Goal: Information Seeking & Learning: Learn about a topic

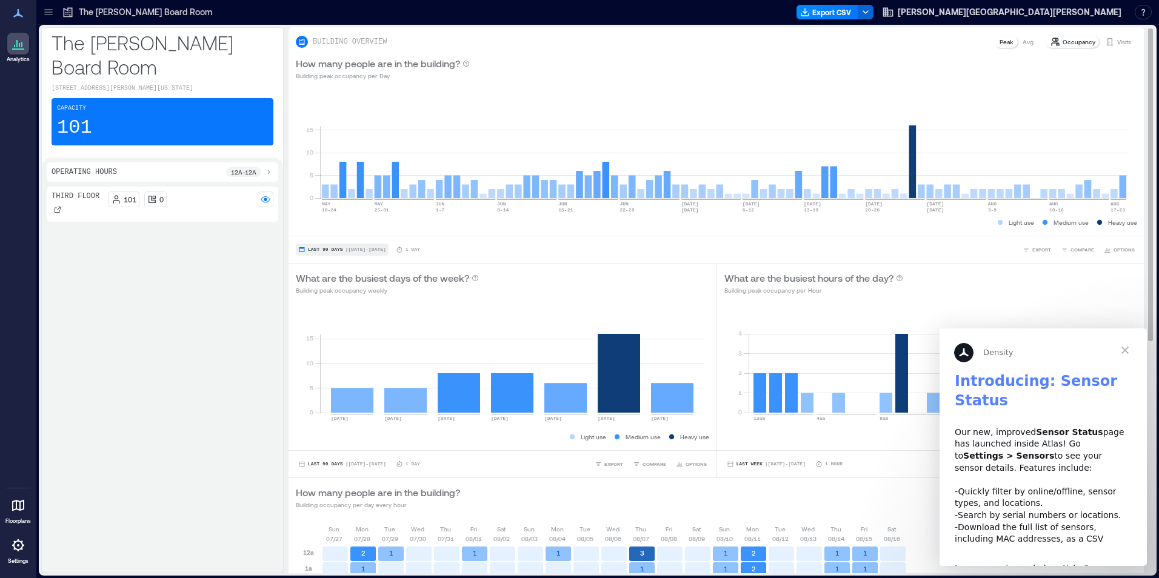
click at [319, 246] on button "Last 90 Days | [DATE] - [DATE]" at bounding box center [342, 250] width 93 height 12
click at [240, 263] on div "Third Floor 101 0" at bounding box center [163, 377] width 232 height 381
click at [323, 250] on span "Last 90 Days" at bounding box center [325, 250] width 35 height 0
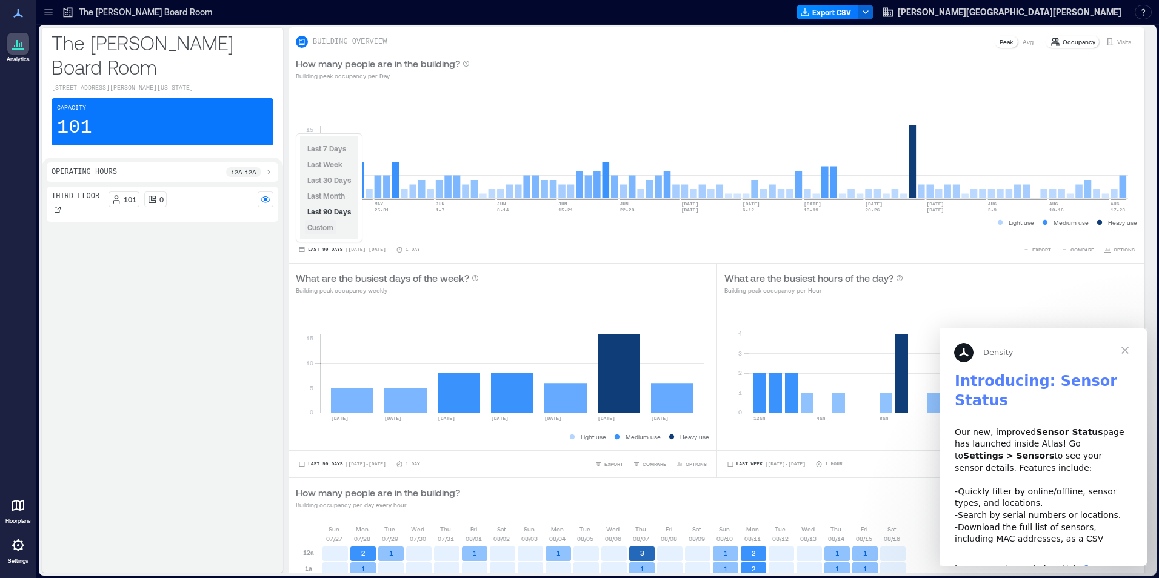
click at [322, 225] on span "Custom" at bounding box center [320, 227] width 26 height 8
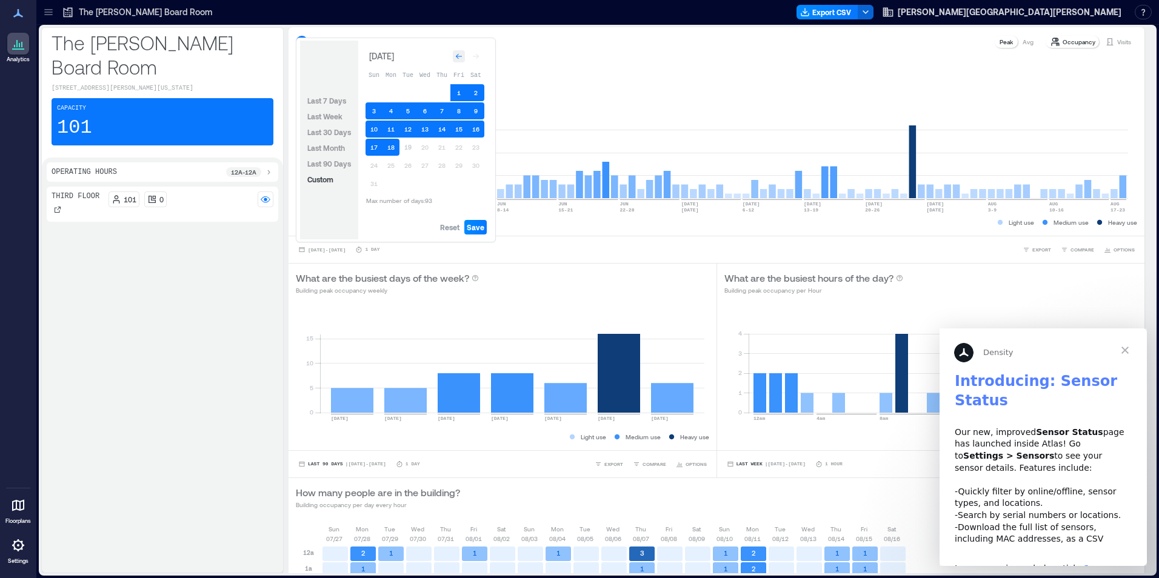
click at [458, 58] on icon "Go to previous month" at bounding box center [458, 56] width 7 height 7
click at [458, 58] on icon "Go to previous month" at bounding box center [458, 58] width 7 height 7
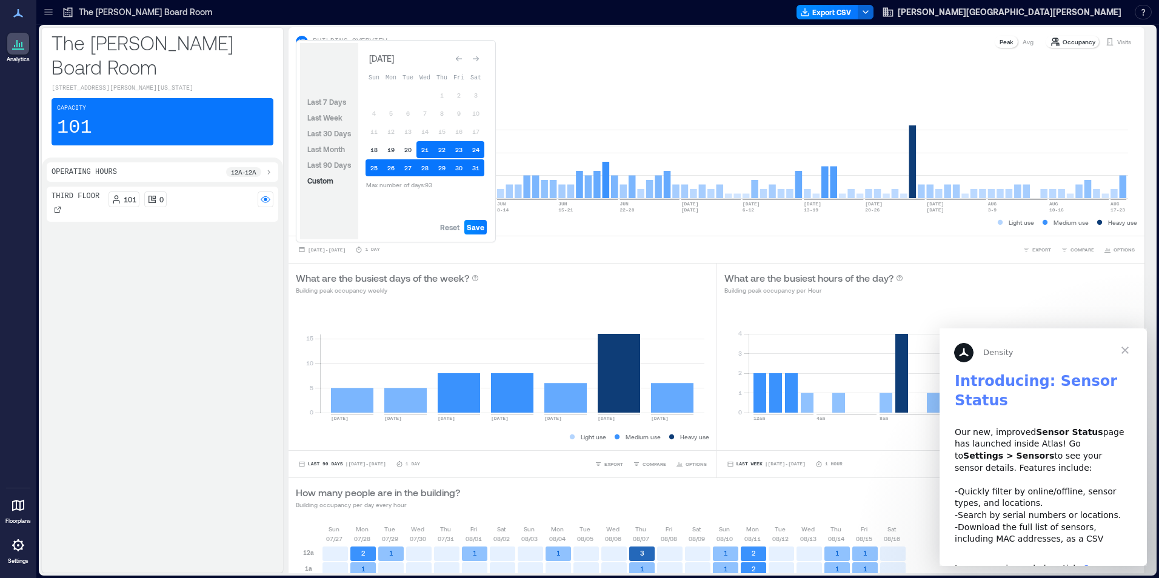
click at [458, 58] on icon "Go to previous month" at bounding box center [458, 58] width 7 height 7
click at [478, 56] on icon "Go to next month" at bounding box center [475, 58] width 7 height 7
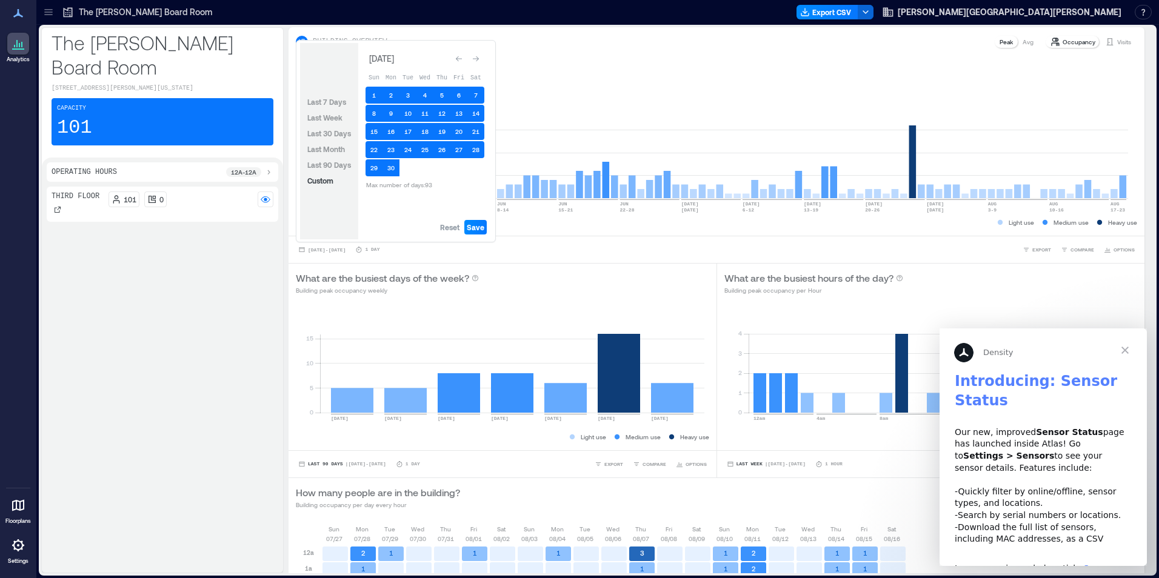
click at [478, 56] on icon "Go to next month" at bounding box center [475, 58] width 7 height 7
click at [216, 264] on div "Third Floor 101 0" at bounding box center [163, 377] width 232 height 381
click at [46, 10] on icon at bounding box center [48, 12] width 12 height 12
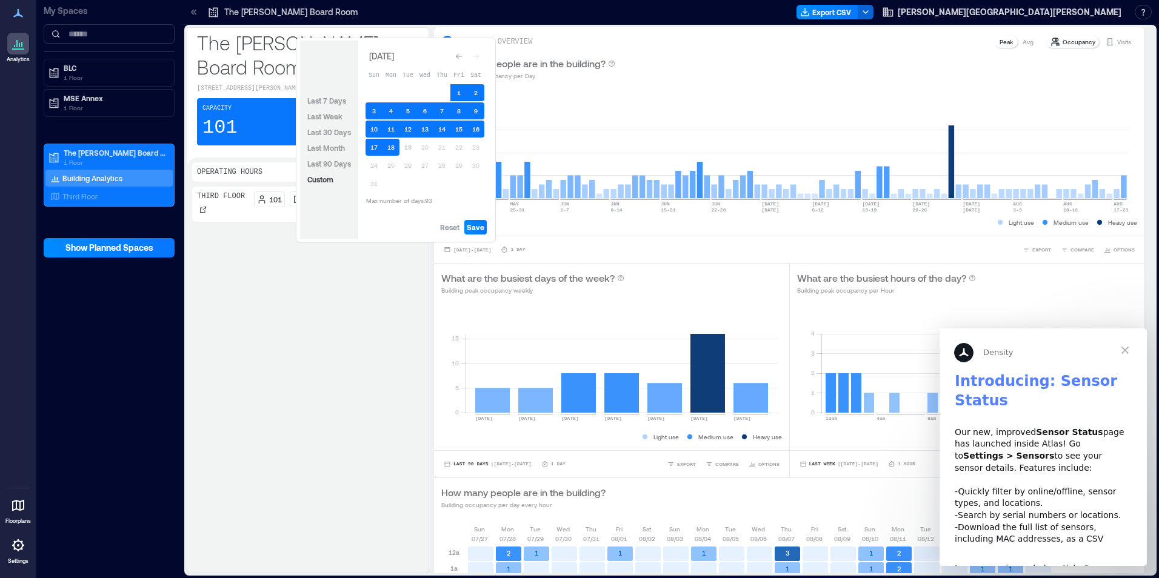
click at [104, 176] on p "Building Analytics" at bounding box center [92, 178] width 60 height 10
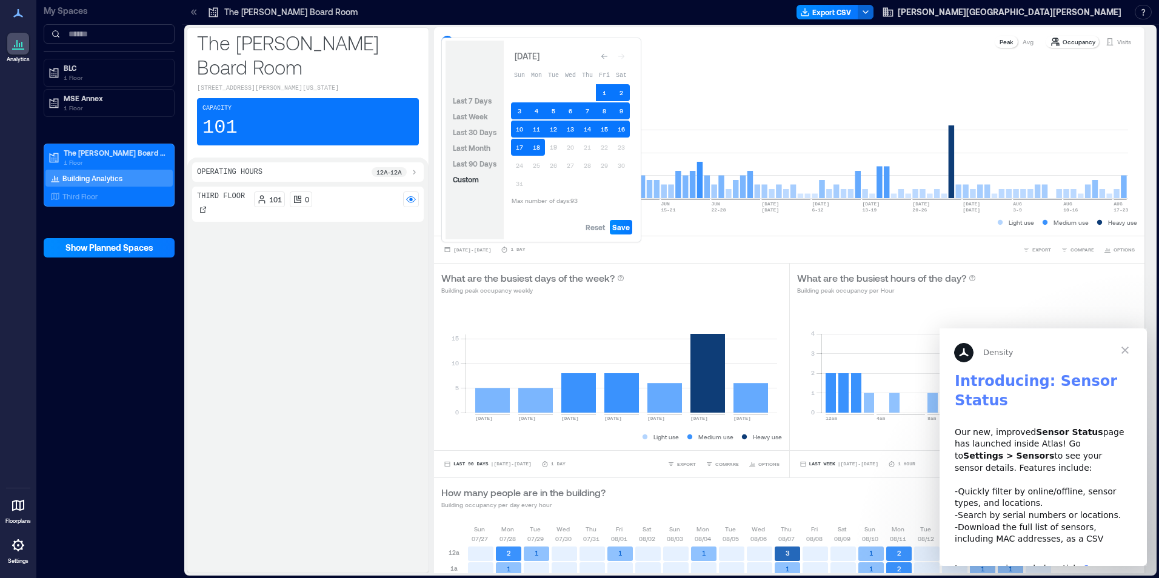
click at [360, 284] on div "Third Floor 101 0" at bounding box center [308, 377] width 232 height 381
click at [1123, 346] on span "Close" at bounding box center [1125, 351] width 44 height 44
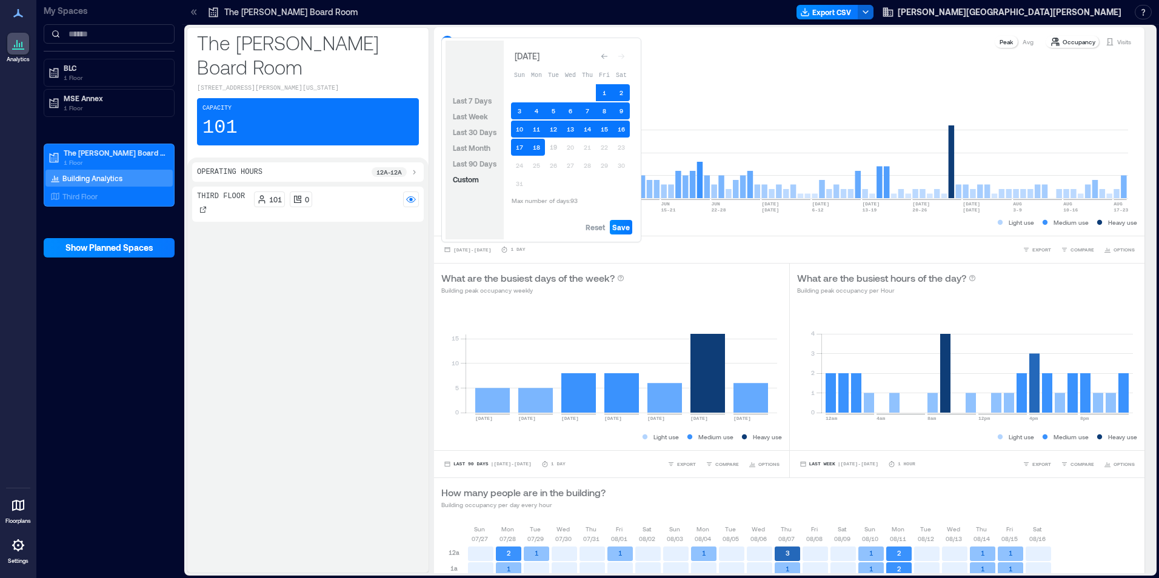
click at [318, 370] on div "Third Floor 101 0" at bounding box center [308, 377] width 232 height 381
click at [601, 55] on icon "Go to previous month" at bounding box center [604, 56] width 7 height 7
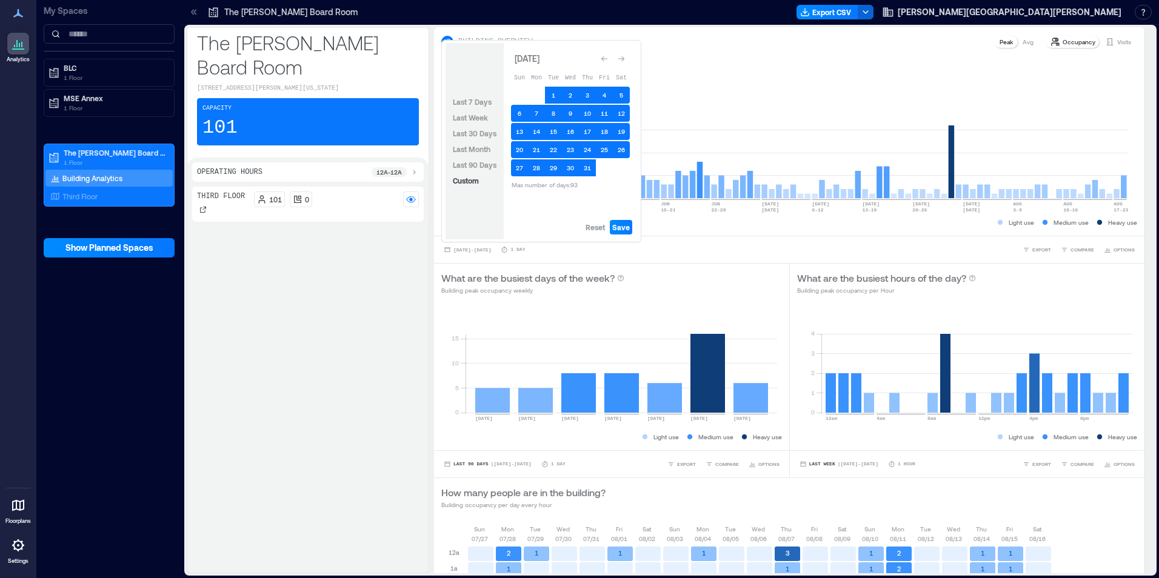
click at [601, 55] on div "Go to previous month" at bounding box center [604, 59] width 12 height 12
click at [476, 161] on span "Last 90 Days" at bounding box center [475, 165] width 44 height 8
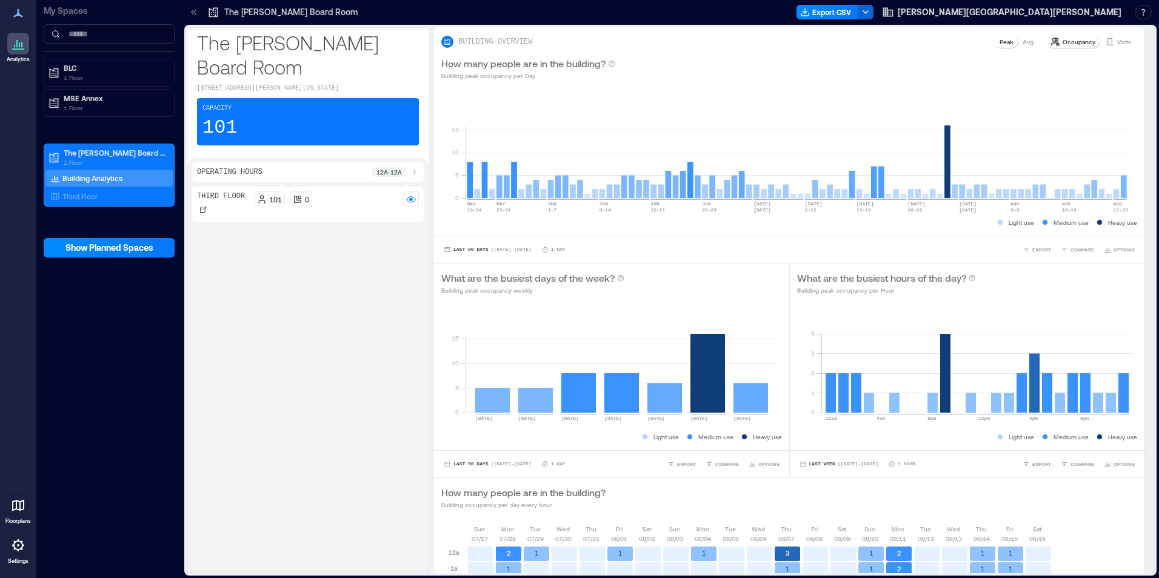
click at [362, 403] on div "Third Floor 101 0" at bounding box center [308, 377] width 232 height 381
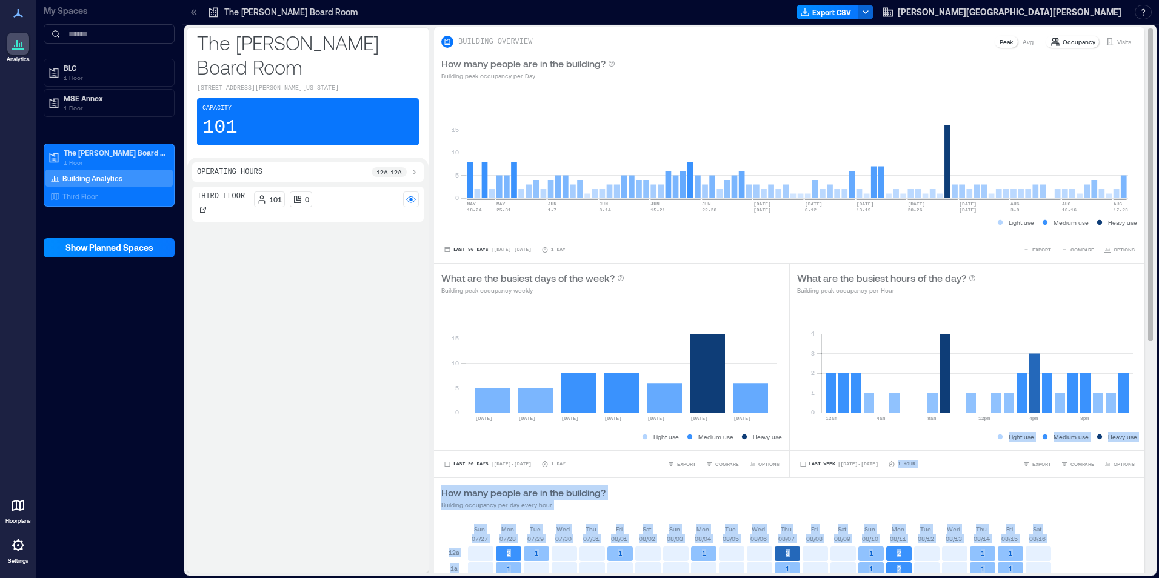
drag, startPoint x: 1142, startPoint y: 163, endPoint x: 1142, endPoint y: 369, distance: 206.1
click at [1142, 369] on div "BUILDING OVERVIEW Peak Avg Occupancy Visits How many people are in the building…" at bounding box center [794, 300] width 720 height 546
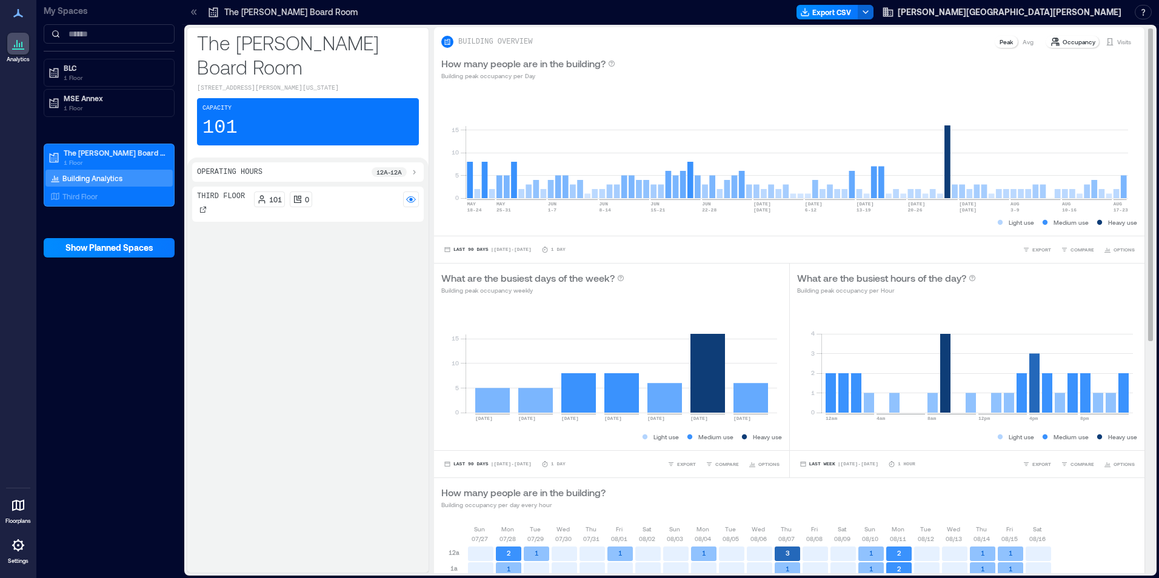
drag, startPoint x: 1142, startPoint y: 369, endPoint x: 1018, endPoint y: 305, distance: 139.9
click at [1018, 305] on div "0 1 2 3 4 12am 4am 8am 12pm 4pm 8pm 101 ( Building Capacity ) Light use Medium …" at bounding box center [967, 376] width 355 height 148
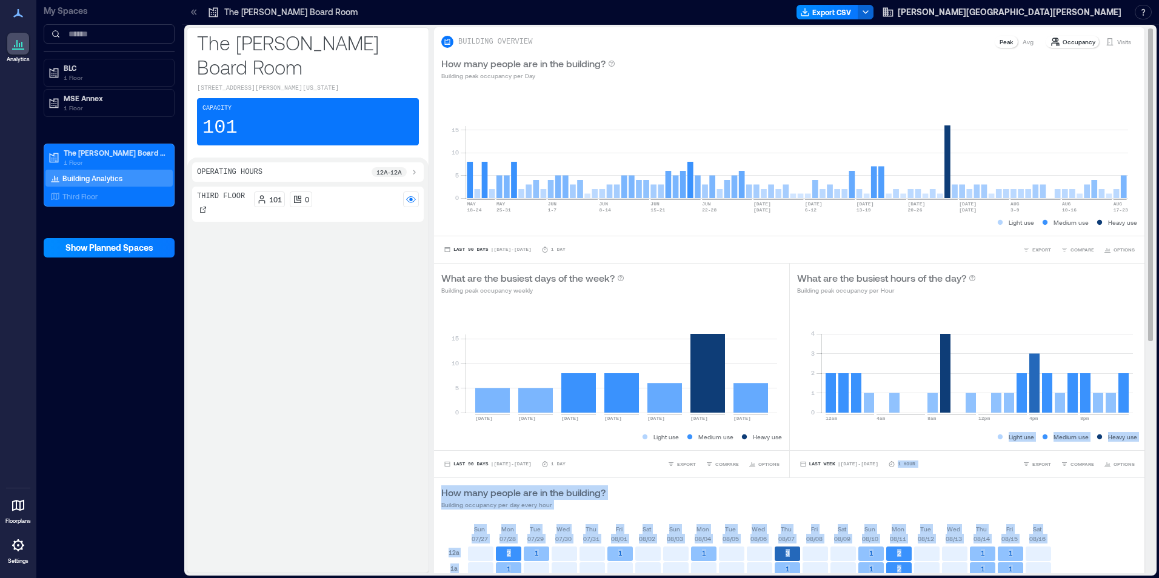
drag, startPoint x: 1141, startPoint y: 266, endPoint x: 1135, endPoint y: 413, distance: 147.4
click at [1135, 413] on div "BUILDING OVERVIEW Peak Avg Occupancy Visits How many people are in the building…" at bounding box center [794, 300] width 720 height 546
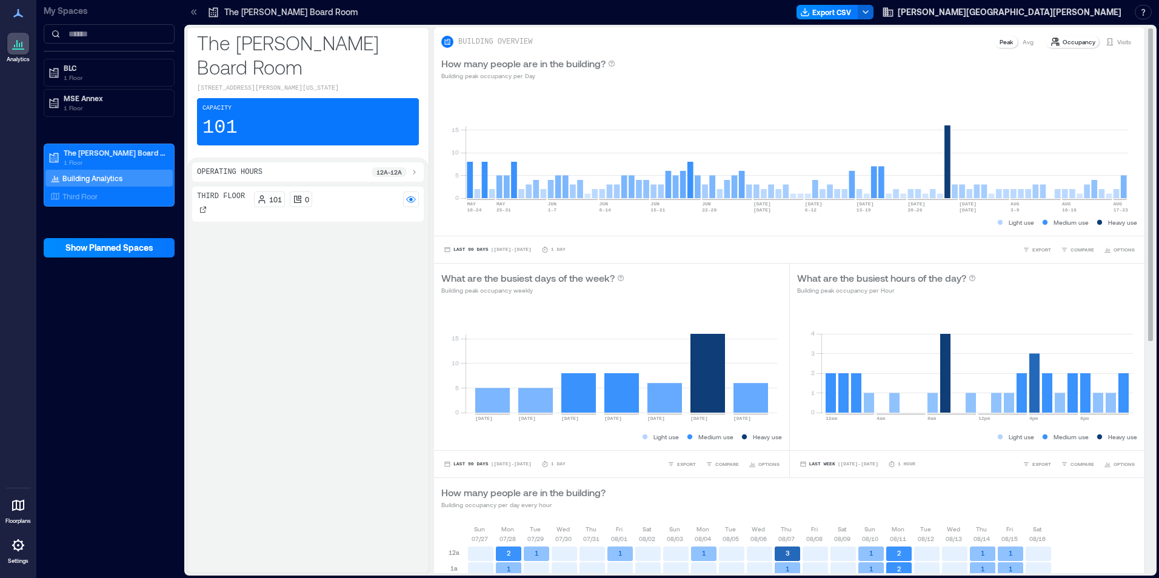
click at [1011, 301] on div "What are the busiest hours of the day? Building peak occupancy per Hour" at bounding box center [967, 283] width 355 height 39
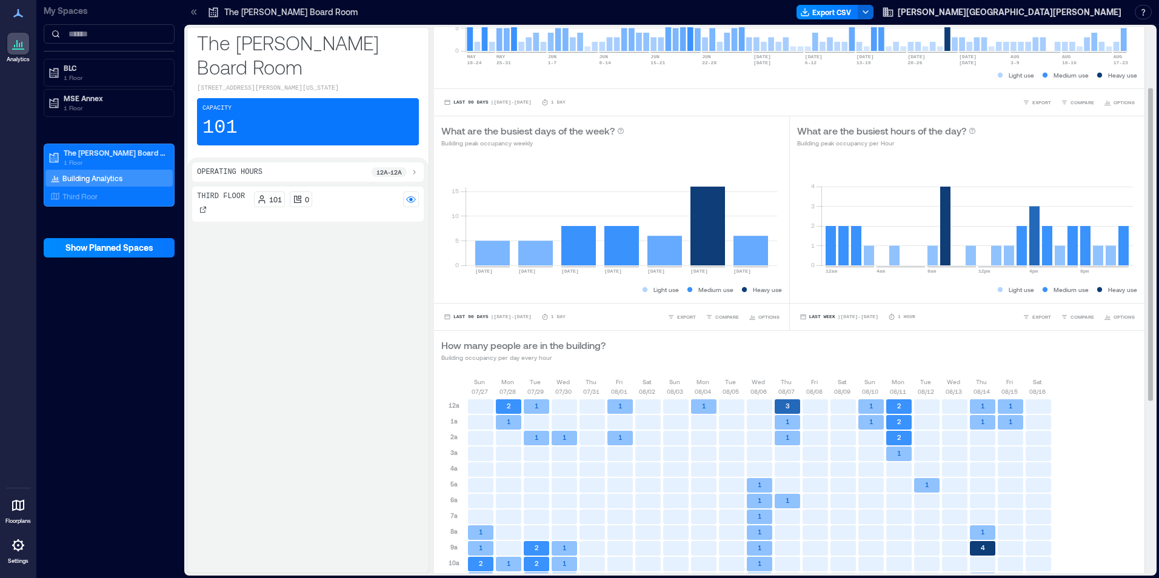
scroll to position [104, 0]
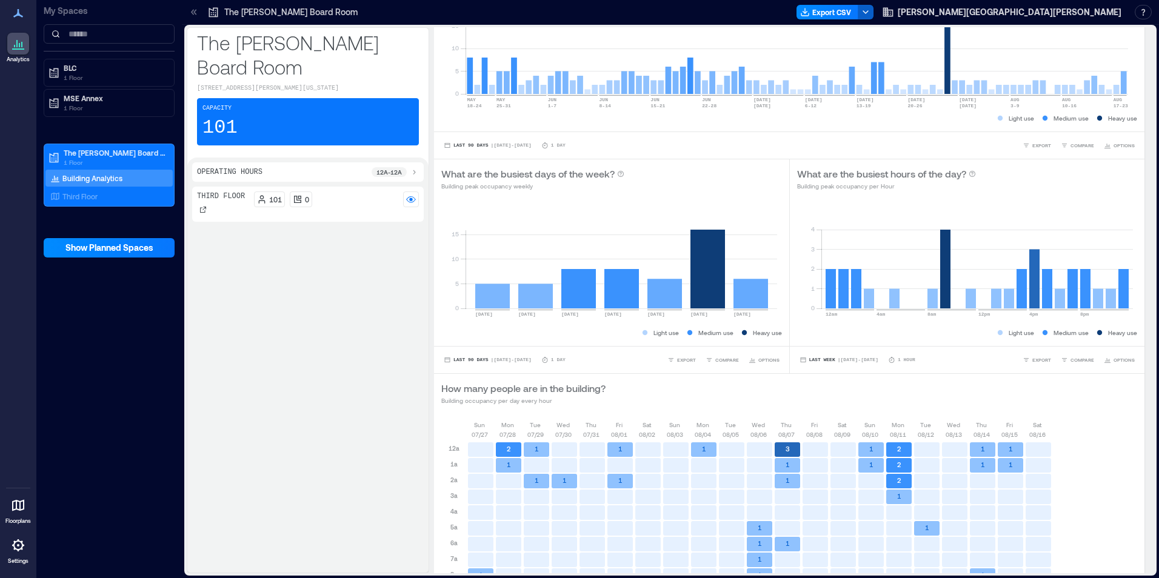
click at [874, 7] on button "button" at bounding box center [866, 12] width 16 height 15
click at [73, 194] on p "Third Floor" at bounding box center [79, 197] width 35 height 10
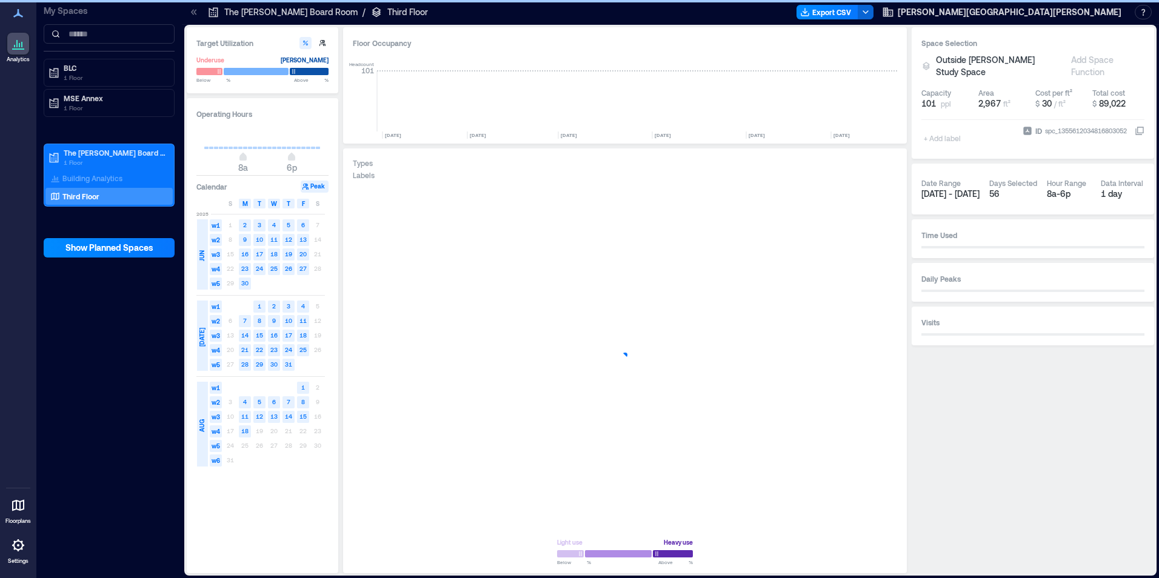
scroll to position [0, 455]
